Goal: Task Accomplishment & Management: Manage account settings

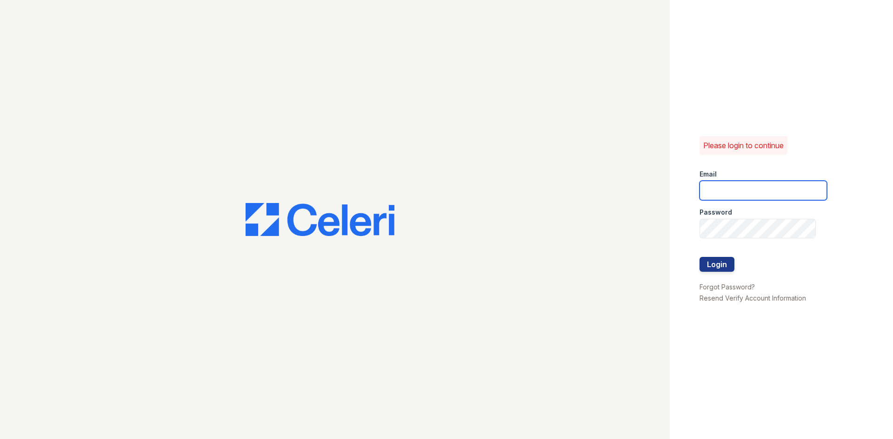
click at [771, 192] on input "email" at bounding box center [762, 191] width 127 height 20
type input "[EMAIL_ADDRESS][DOMAIN_NAME]"
click at [726, 289] on link "Forgot Password?" at bounding box center [726, 287] width 55 height 8
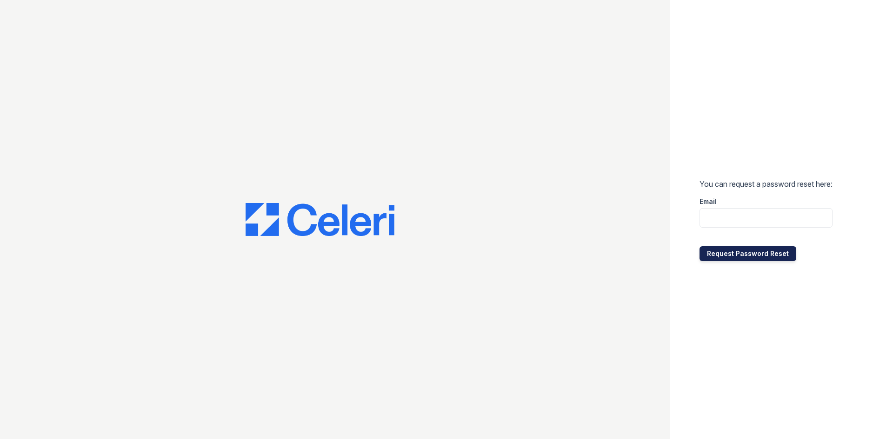
click at [746, 250] on button "Request Password Reset" at bounding box center [747, 253] width 97 height 15
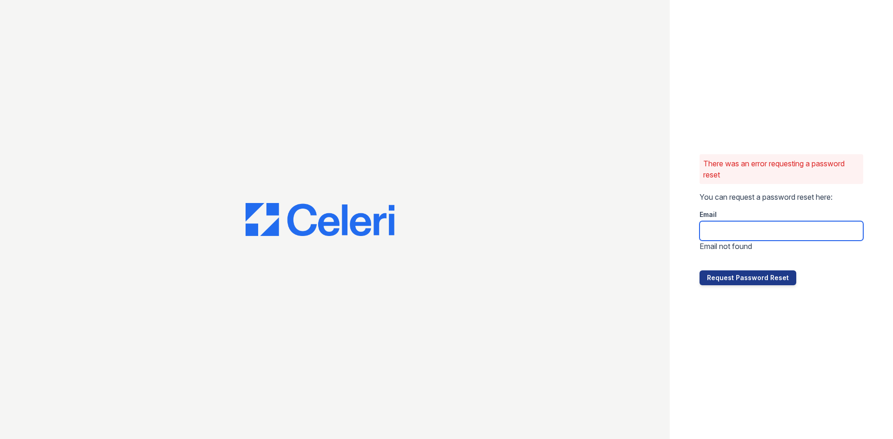
click at [729, 233] on input "email" at bounding box center [781, 231] width 164 height 20
type input "[EMAIL_ADDRESS][DOMAIN_NAME]"
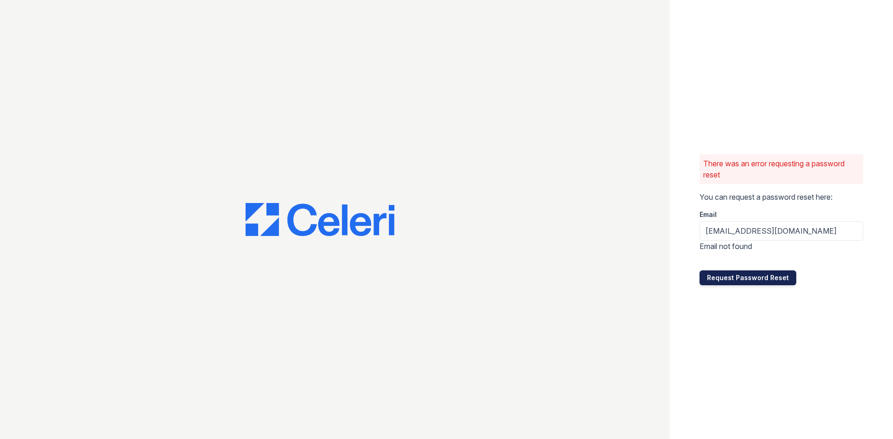
click at [745, 280] on button "Request Password Reset" at bounding box center [747, 278] width 97 height 15
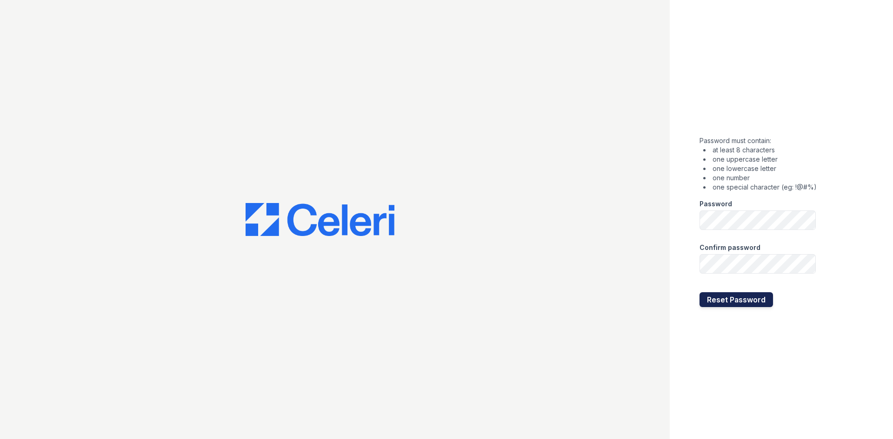
click at [737, 299] on button "Reset Password" at bounding box center [735, 300] width 73 height 15
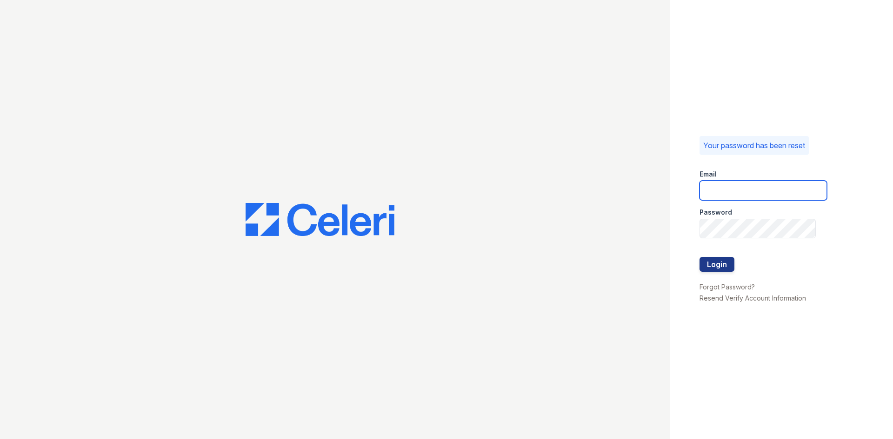
drag, startPoint x: 716, startPoint y: 182, endPoint x: 724, endPoint y: 188, distance: 10.3
click at [716, 182] on input "email" at bounding box center [762, 191] width 127 height 20
type input "[EMAIL_ADDRESS][DOMAIN_NAME]"
click at [699, 257] on button "Login" at bounding box center [716, 264] width 35 height 15
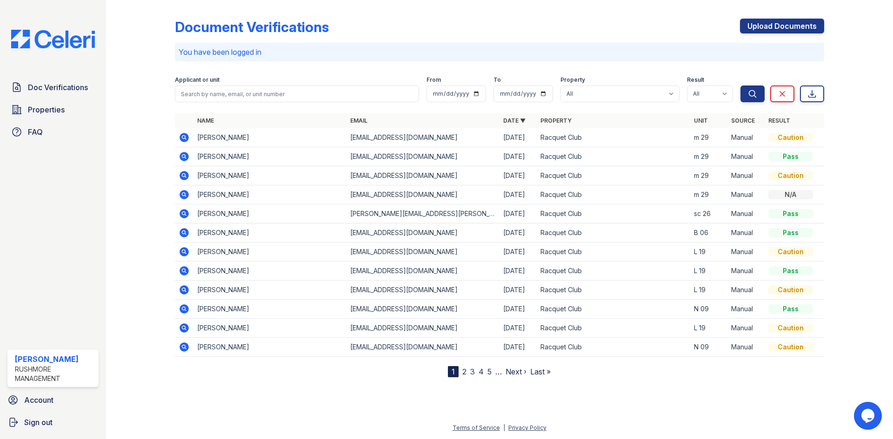
click at [786, 138] on div "Caution" at bounding box center [790, 137] width 45 height 9
click at [200, 139] on td "[PERSON_NAME]" at bounding box center [269, 137] width 153 height 19
click at [189, 155] on icon at bounding box center [184, 156] width 11 height 11
click at [188, 136] on icon at bounding box center [184, 137] width 11 height 11
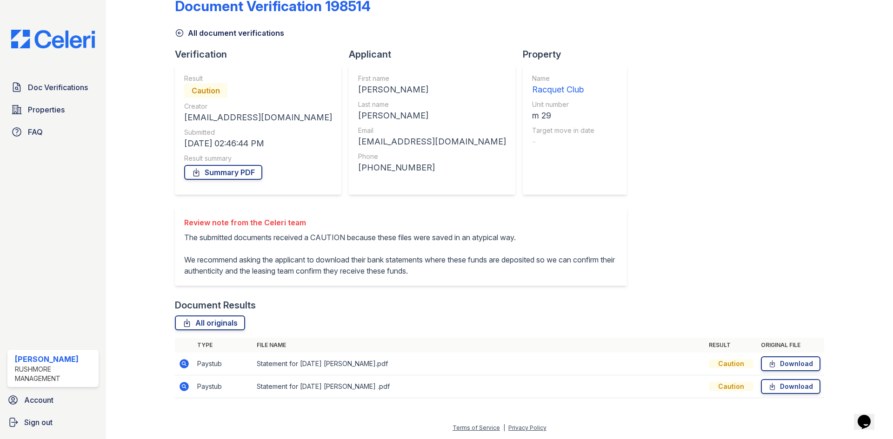
scroll to position [32, 0]
click at [731, 366] on div "Caution" at bounding box center [731, 363] width 45 height 9
